Goal: Check status

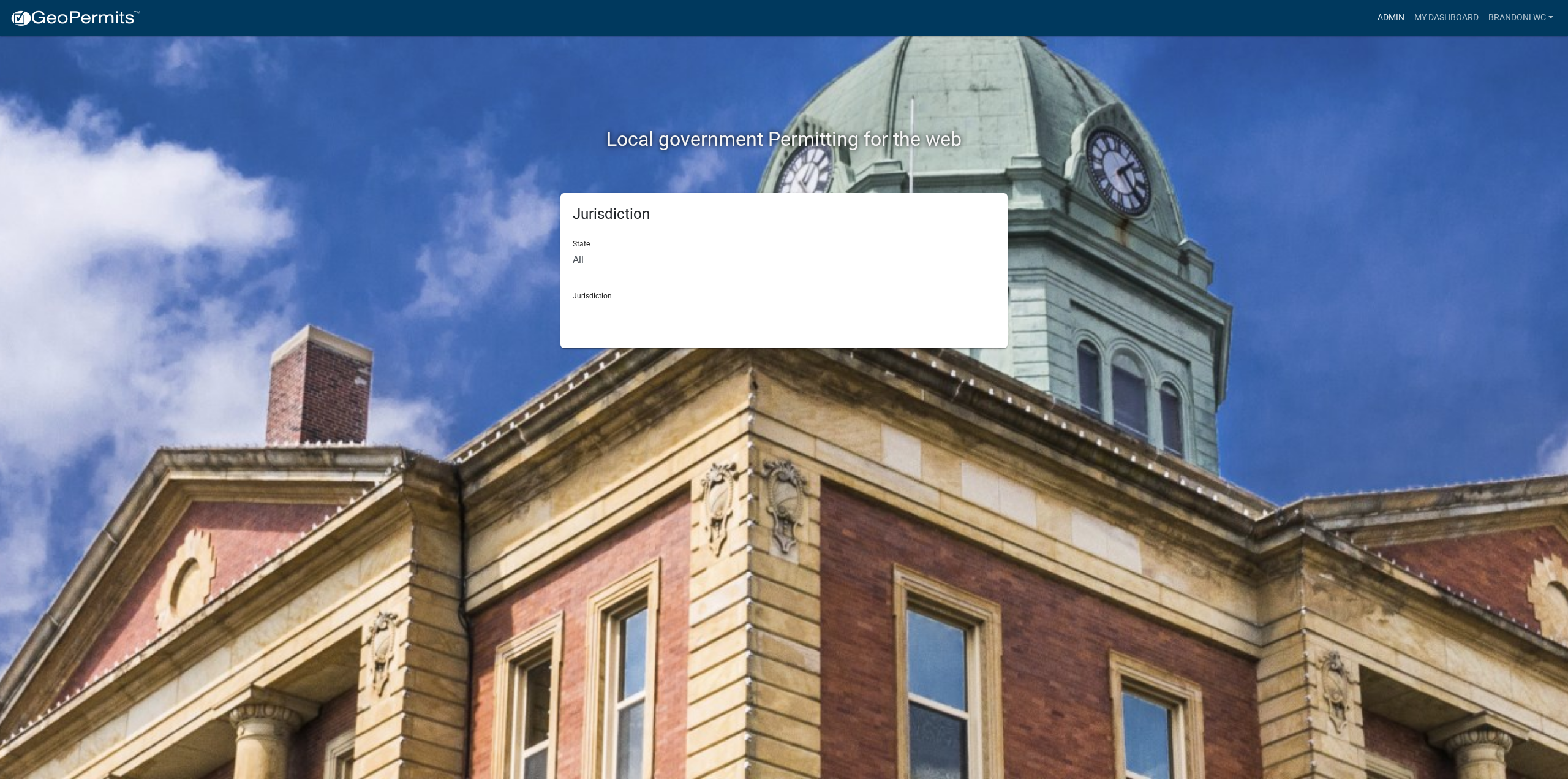
click at [1379, 11] on link "Admin" at bounding box center [1391, 18] width 36 height 23
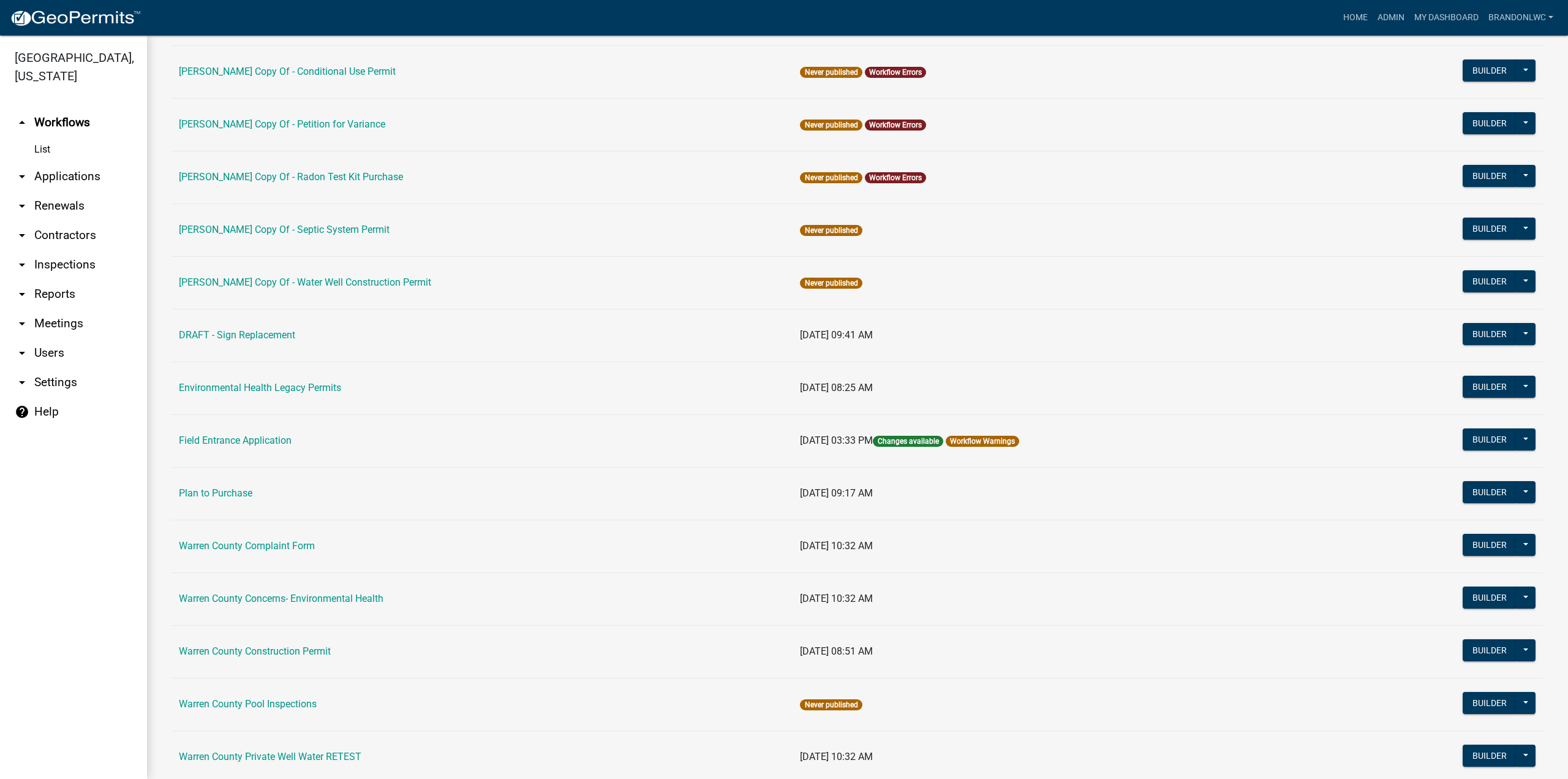
scroll to position [184, 0]
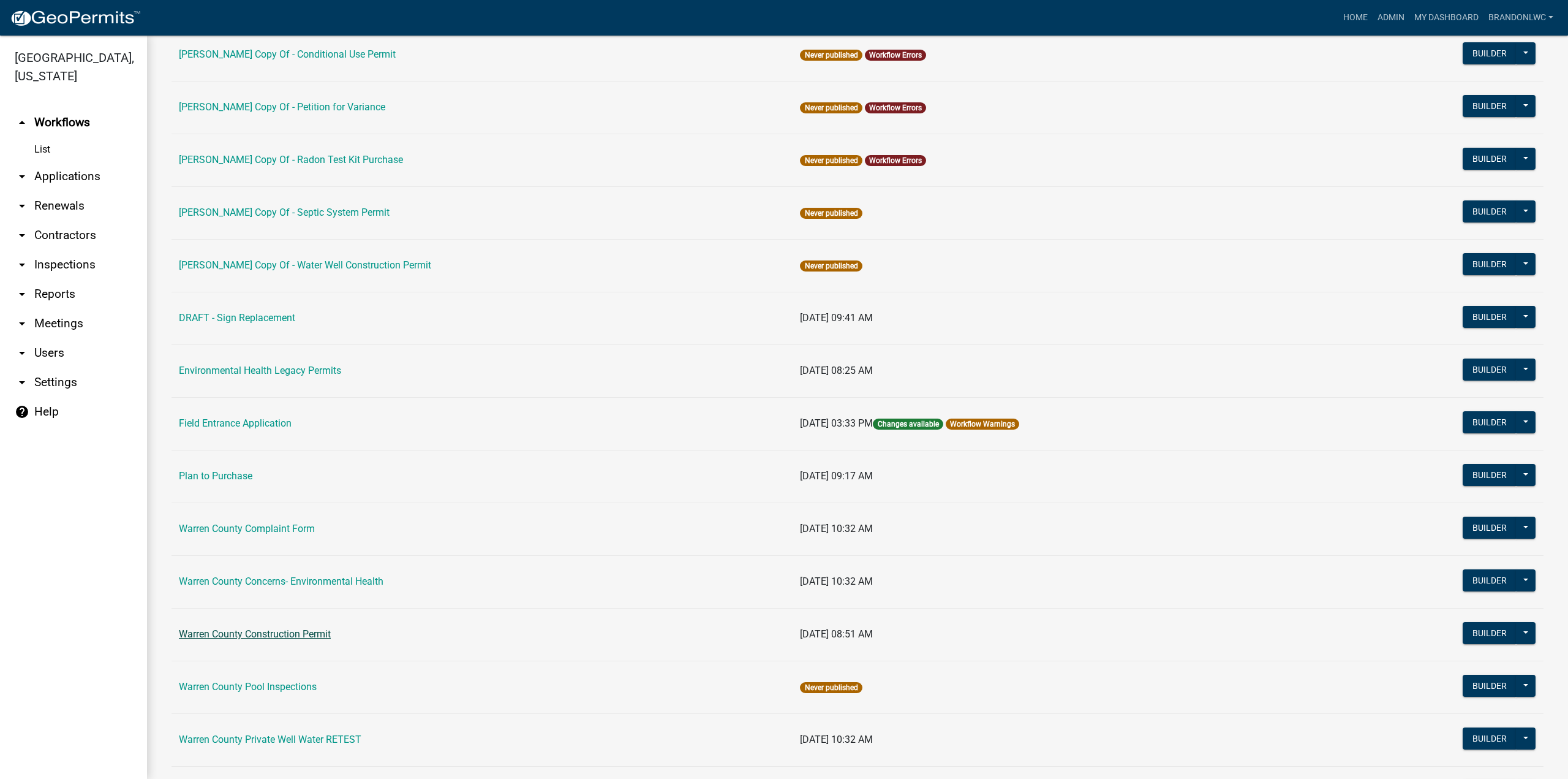
click at [268, 628] on link "Warren County Construction Permit" at bounding box center [255, 634] width 152 height 12
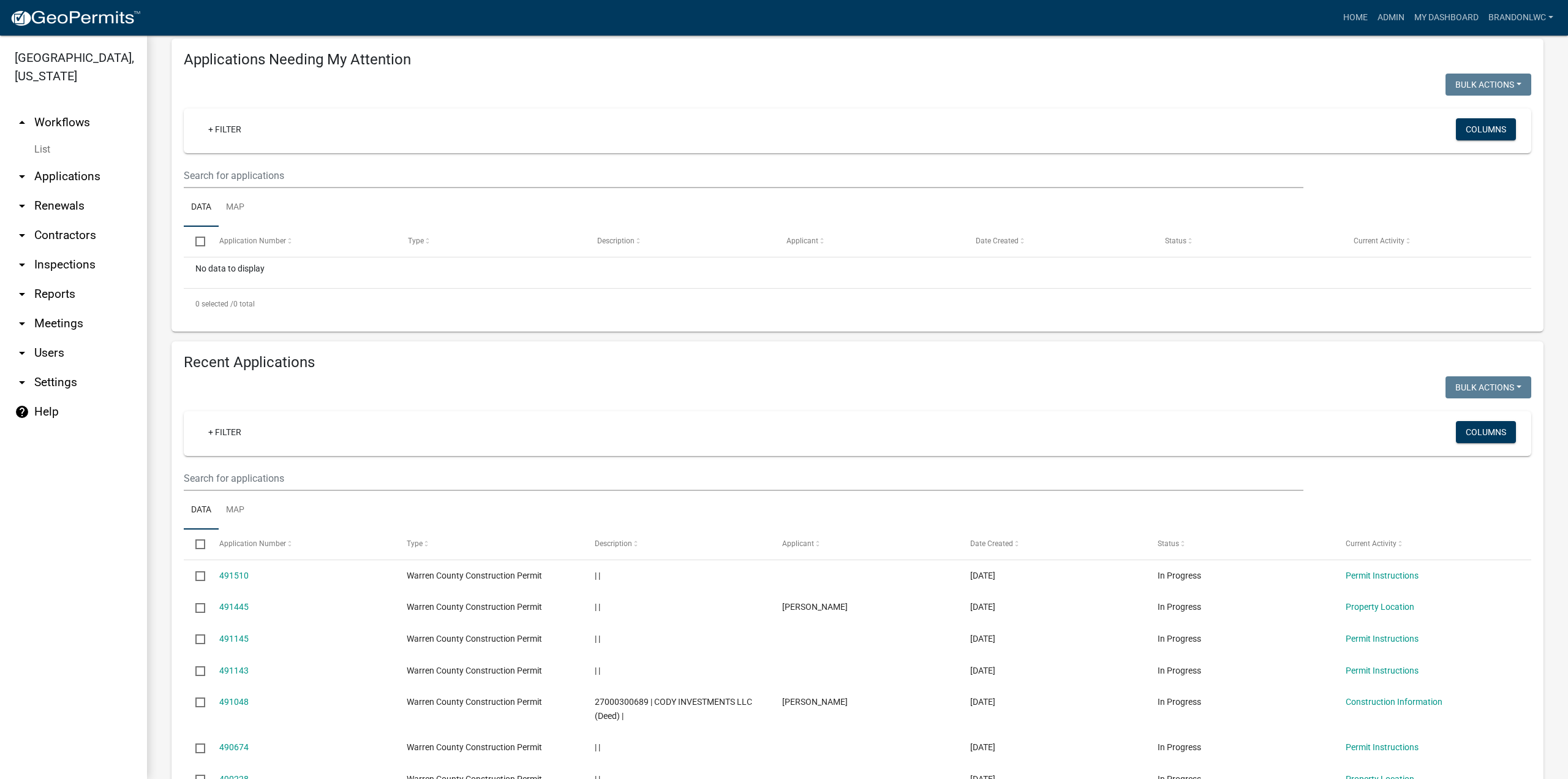
scroll to position [123, 0]
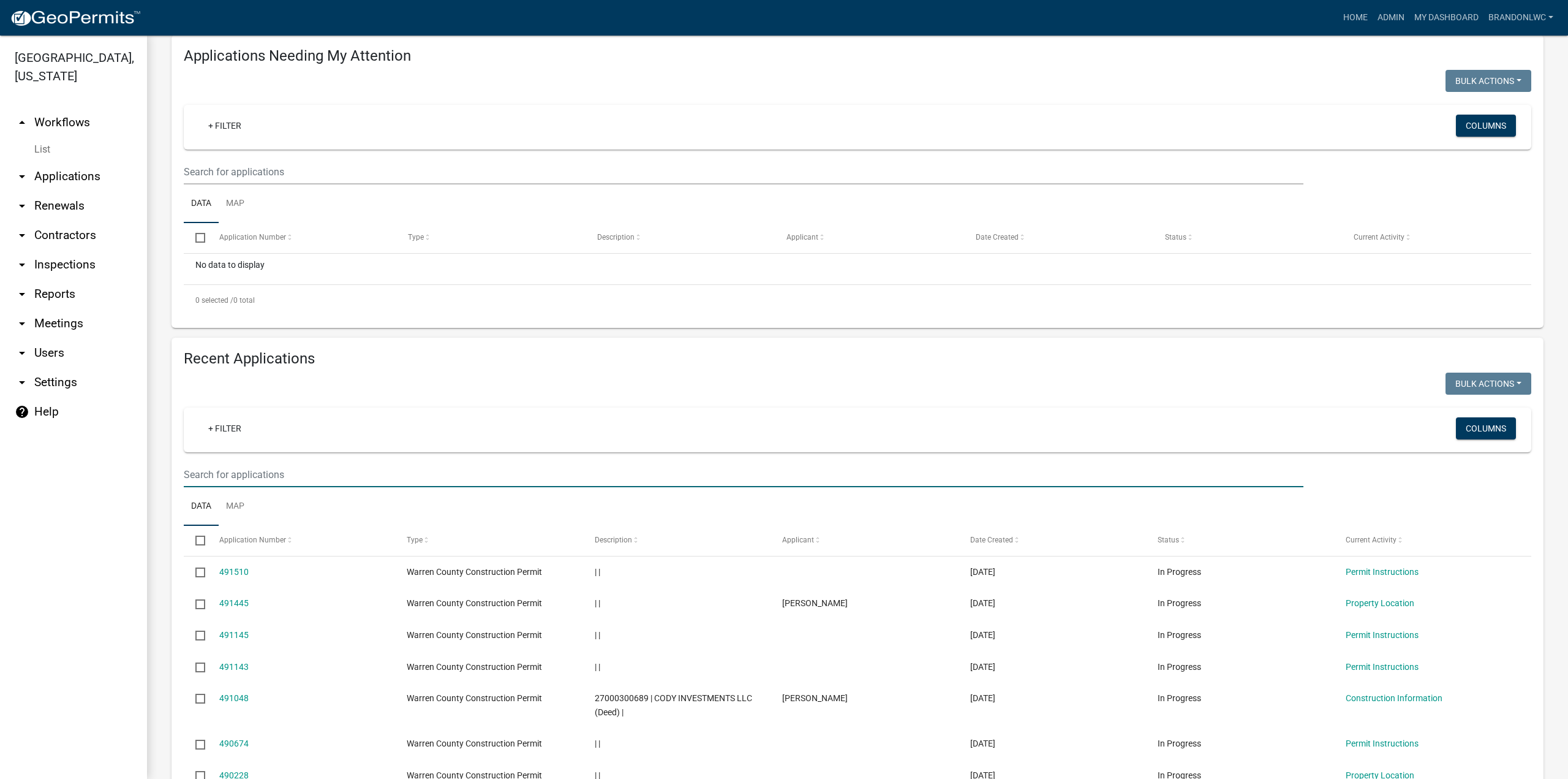
click at [282, 487] on input "text" at bounding box center [744, 475] width 1120 height 25
type input "09000340424"
